Goal: Transaction & Acquisition: Purchase product/service

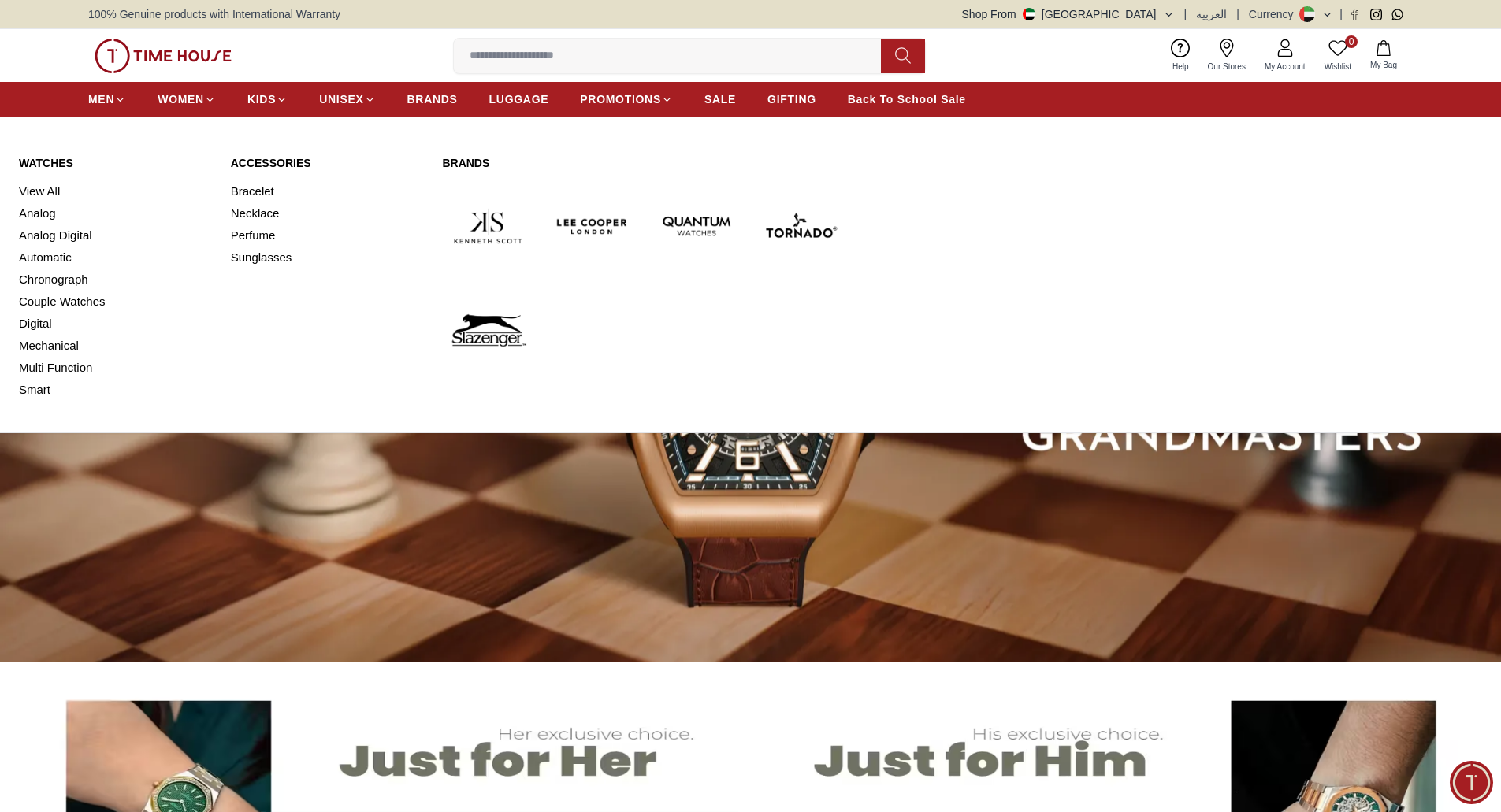
click at [62, 166] on link "Watches" at bounding box center [114, 163] width 193 height 16
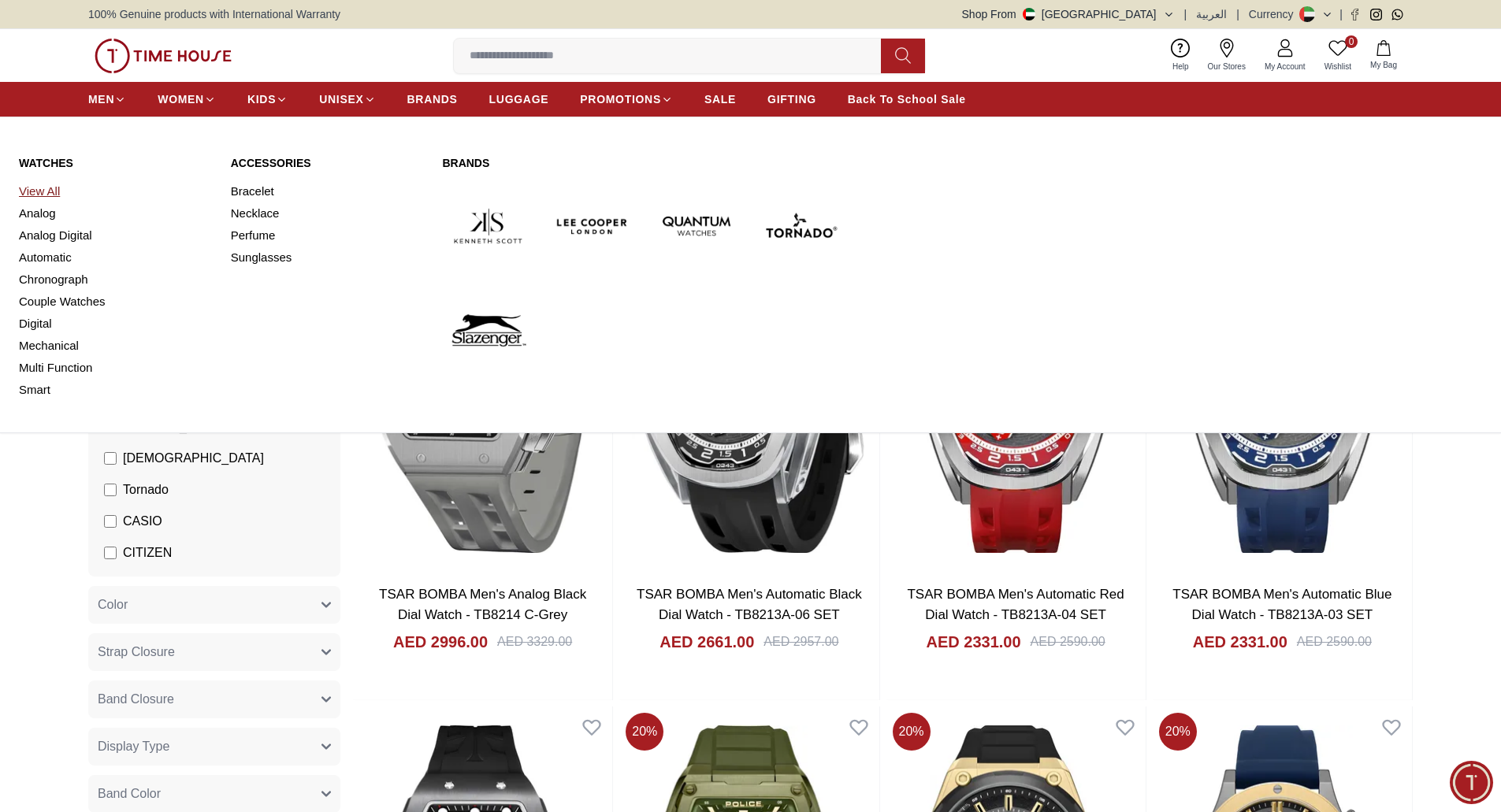
click at [48, 192] on link "View All" at bounding box center [114, 191] width 193 height 23
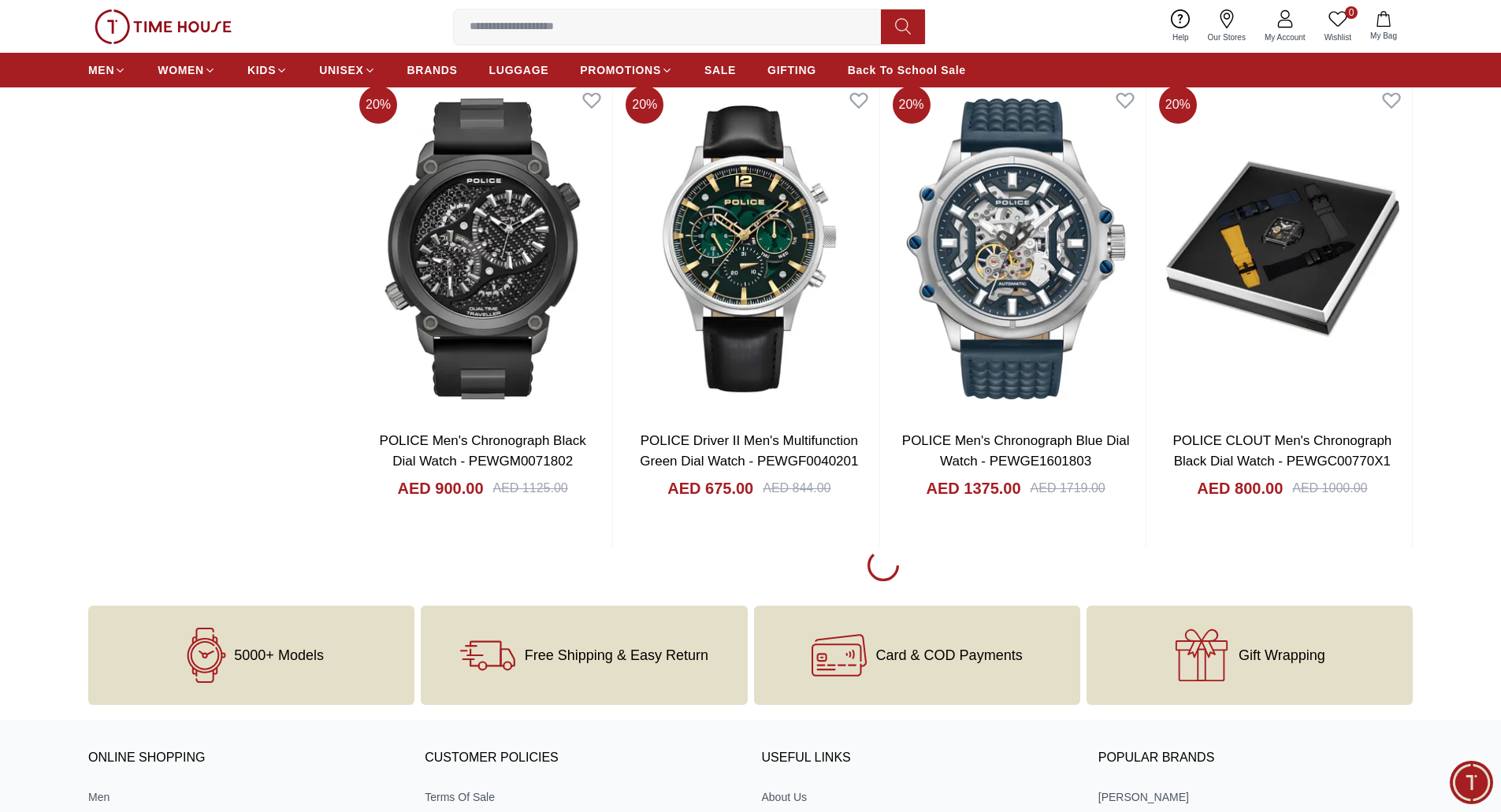
scroll to position [2069, 0]
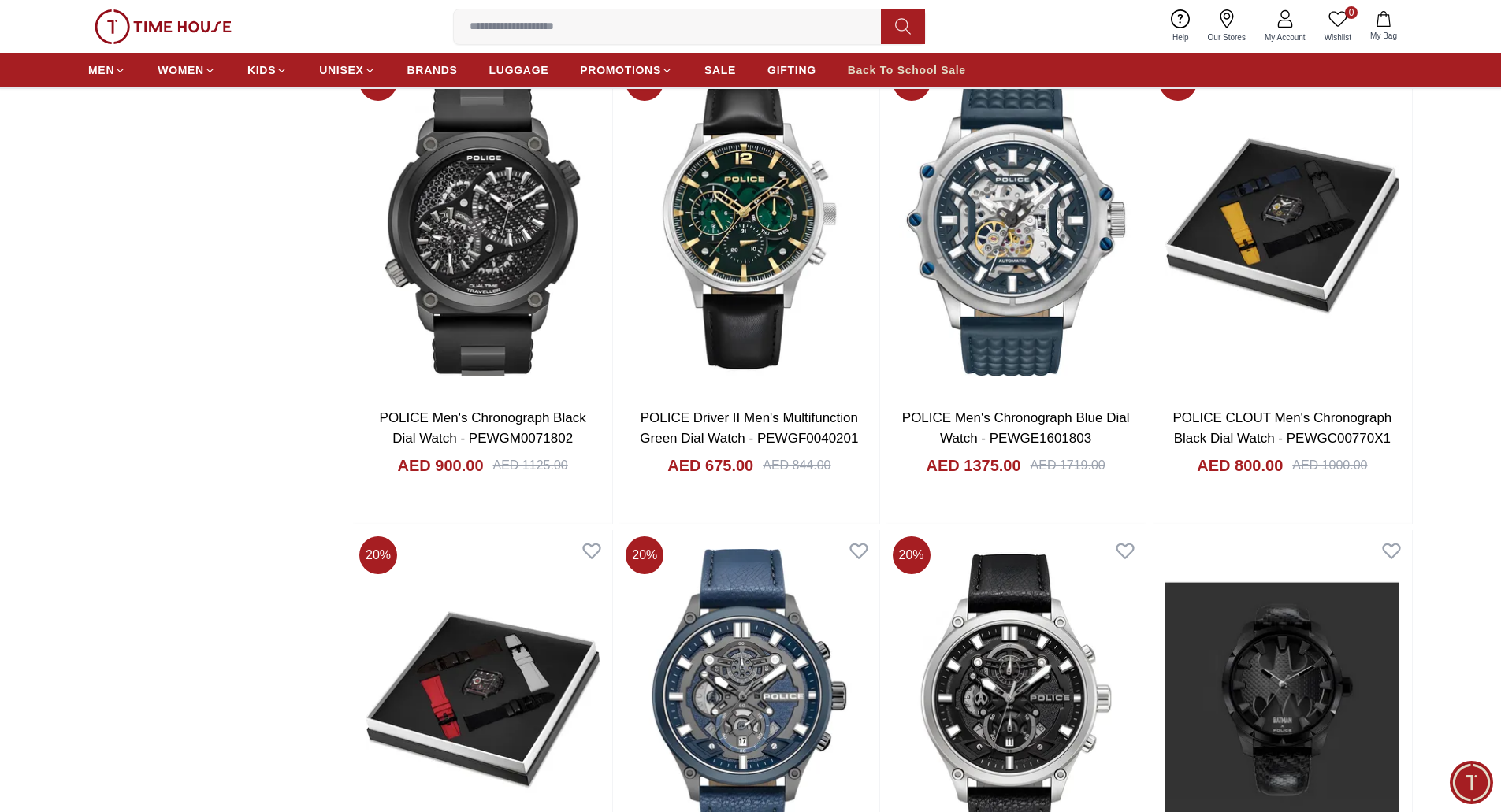
click at [897, 73] on span "Back To School Sale" at bounding box center [907, 70] width 118 height 16
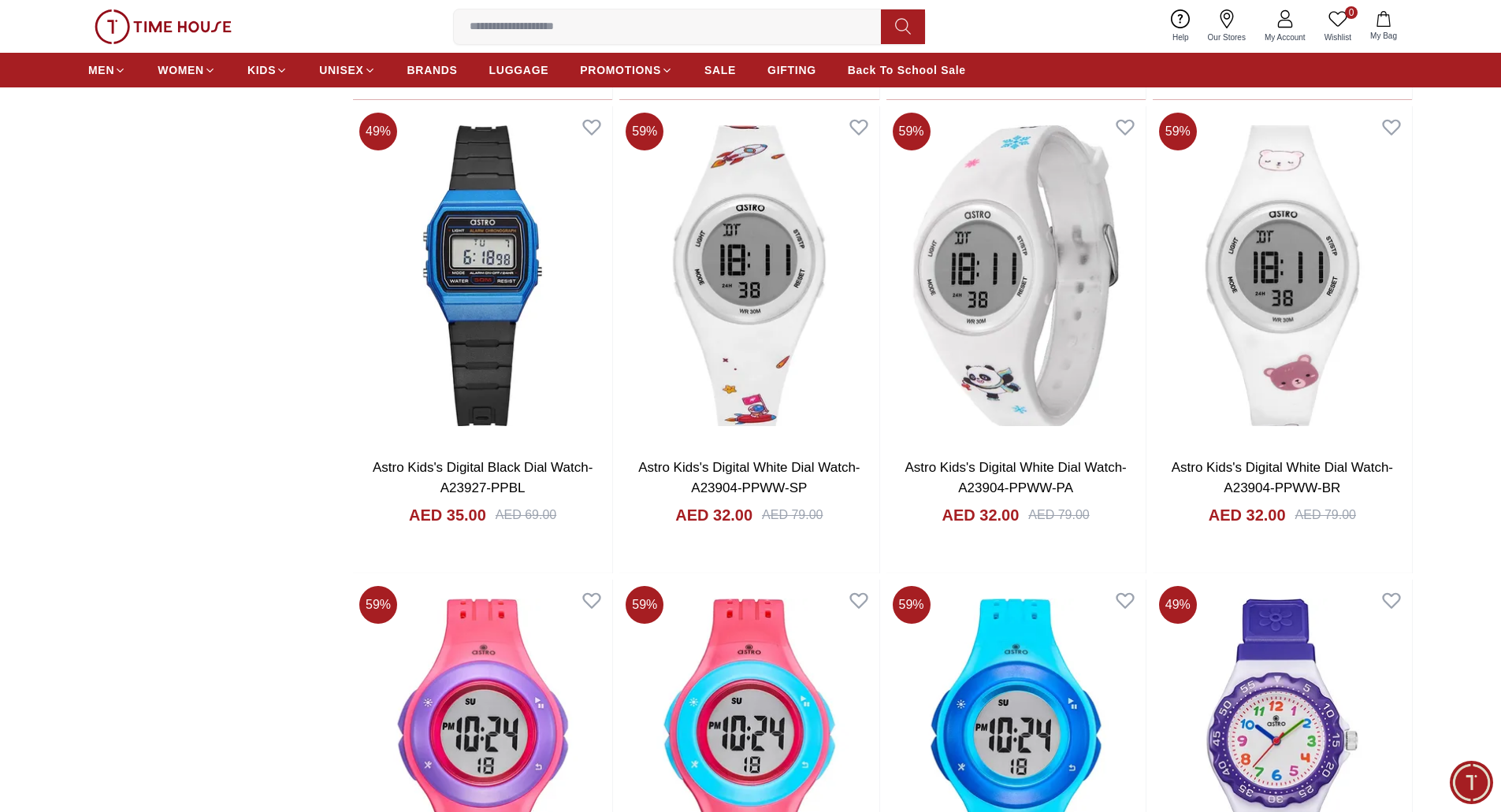
scroll to position [2021, 0]
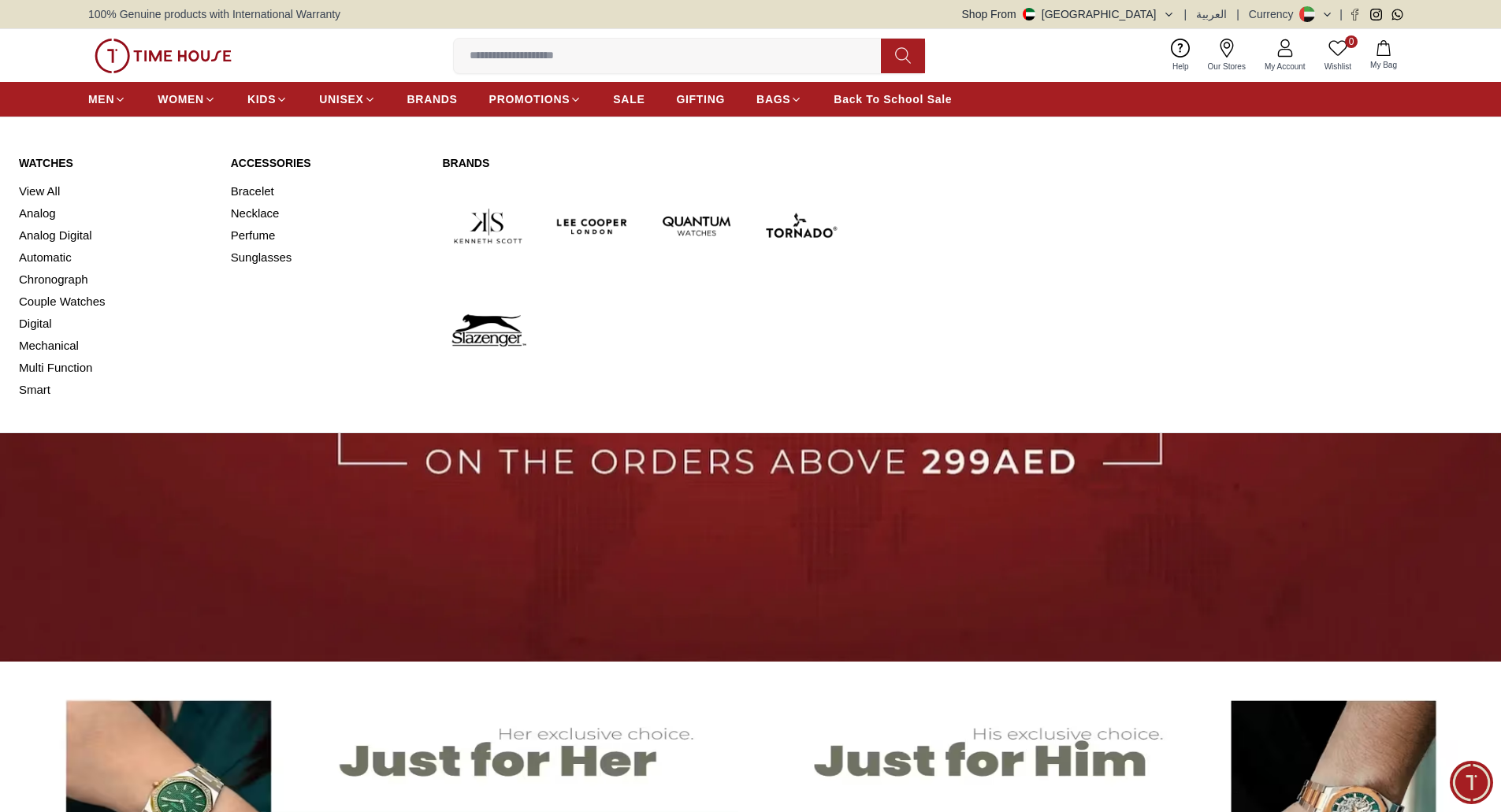
click at [51, 156] on link "Watches" at bounding box center [114, 163] width 193 height 16
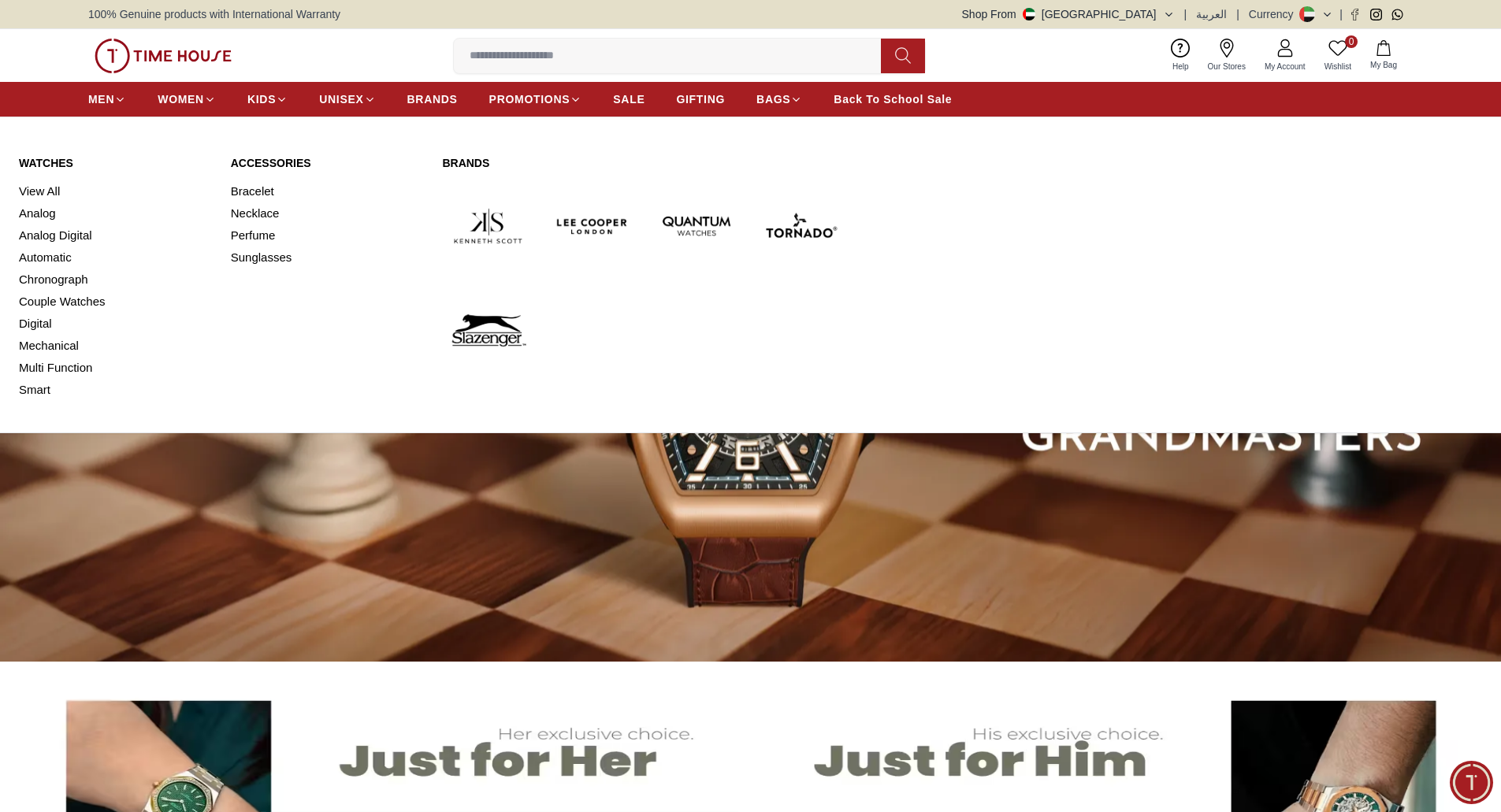
click at [47, 164] on link "Watches" at bounding box center [114, 163] width 193 height 16
